Goal: Information Seeking & Learning: Learn about a topic

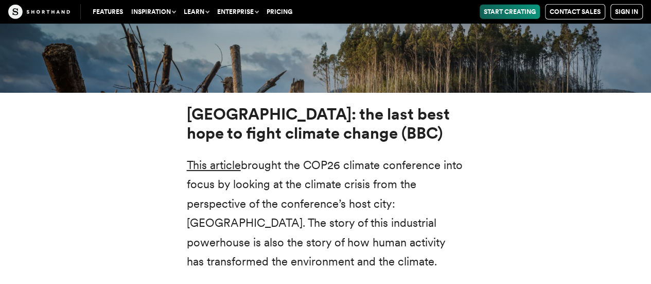
scroll to position [3500, 0]
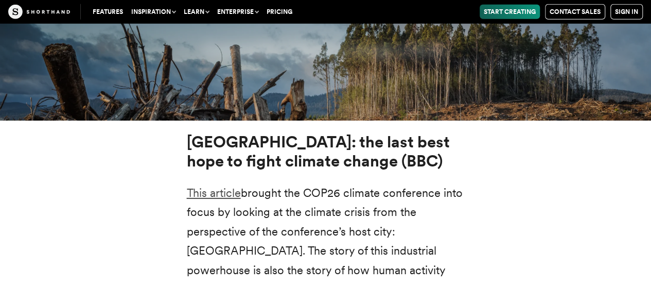
click at [234, 186] on link "This article" at bounding box center [214, 192] width 54 height 13
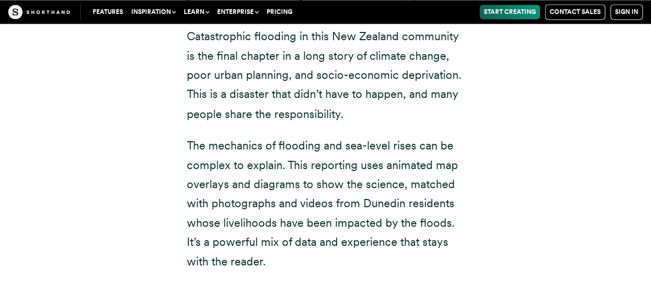
scroll to position [4478, 0]
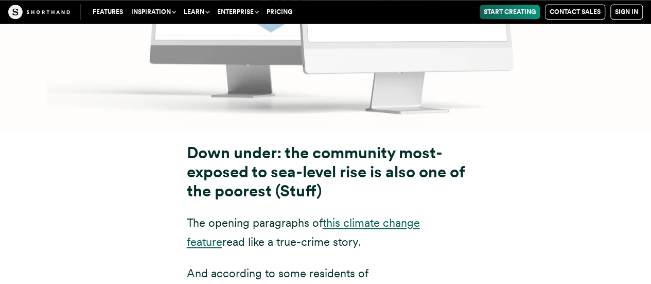
click at [420, 216] on link "this climate change feature" at bounding box center [303, 232] width 233 height 32
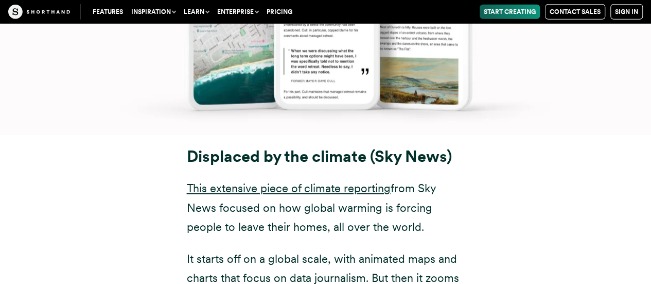
scroll to position [5508, 0]
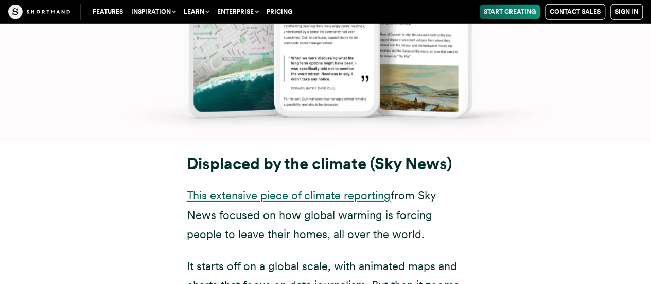
click at [316, 188] on link "This extensive piece of climate reporting" at bounding box center [289, 194] width 204 height 13
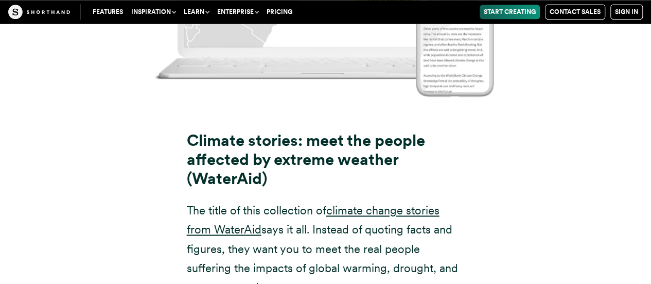
scroll to position [6486, 0]
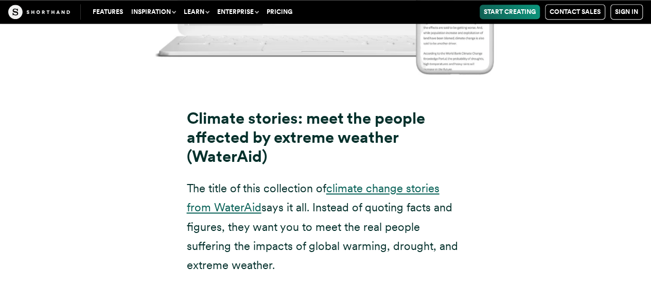
click at [410, 181] on link "climate change stories from WaterAid" at bounding box center [313, 197] width 253 height 32
